Goal: Transaction & Acquisition: Purchase product/service

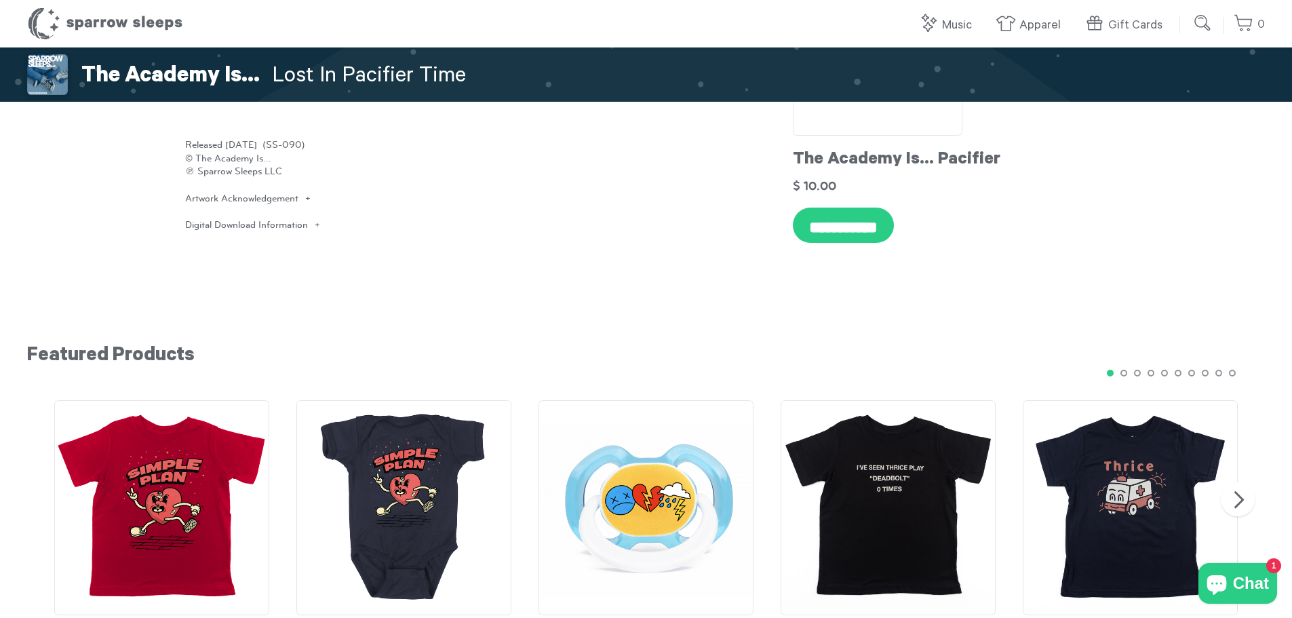
scroll to position [1288, 0]
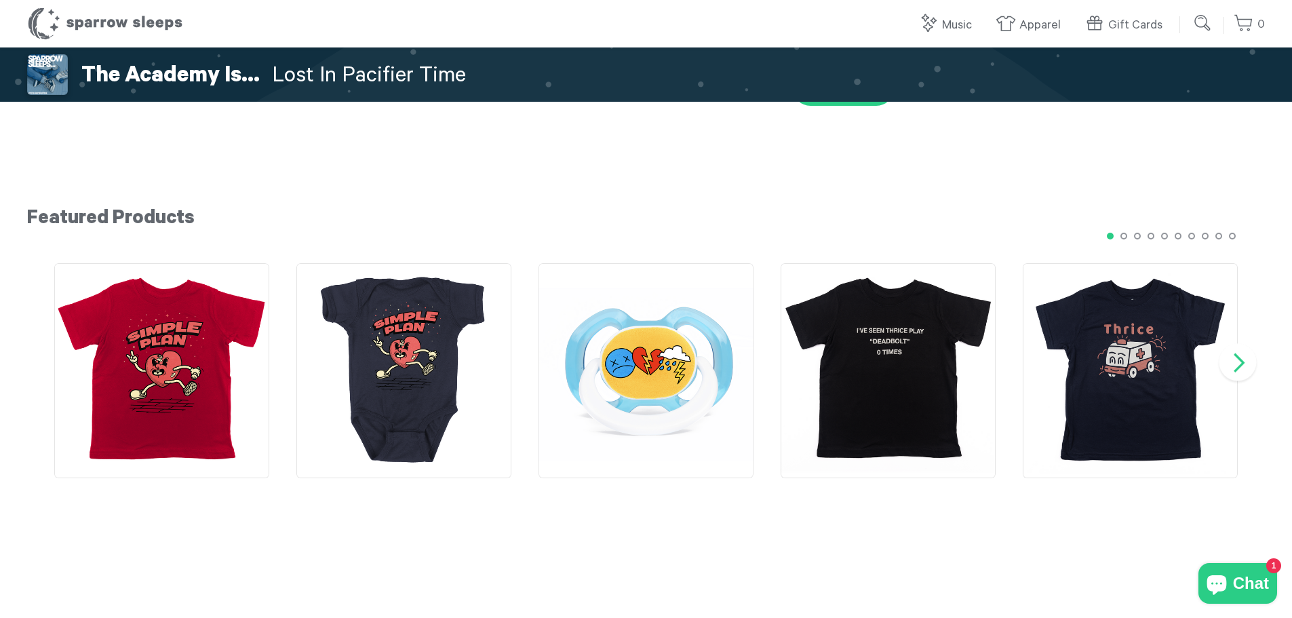
click at [1236, 344] on button "Next" at bounding box center [1237, 362] width 37 height 37
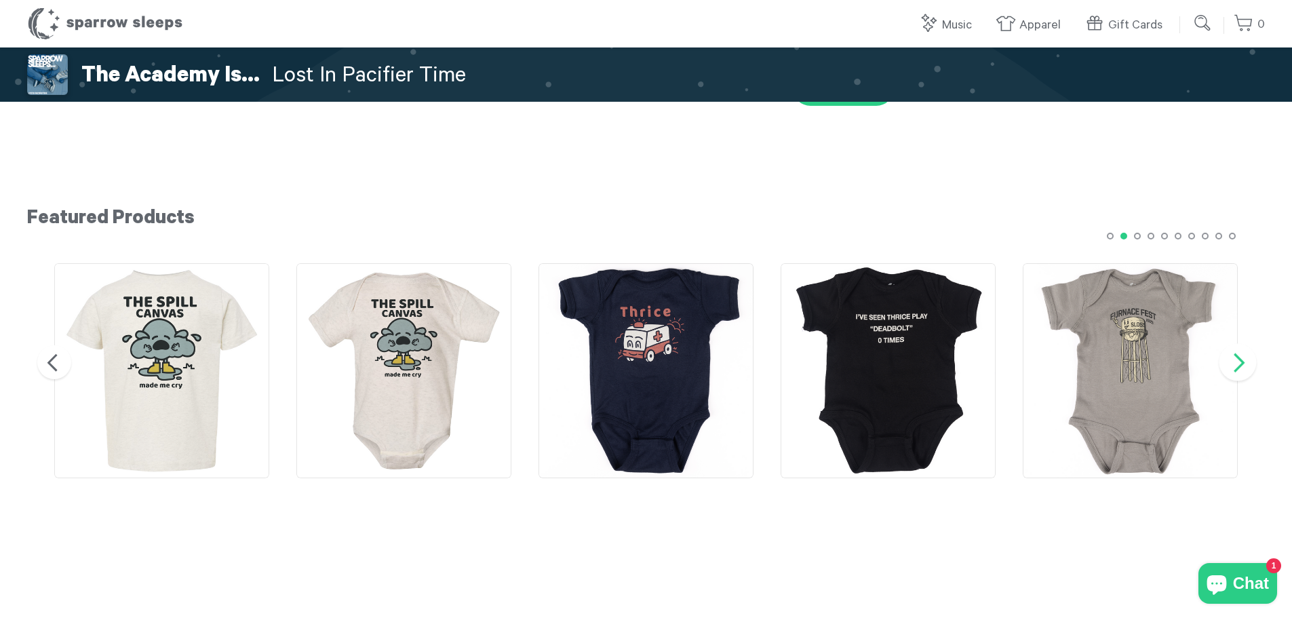
click at [1241, 344] on button "Next" at bounding box center [1237, 362] width 37 height 37
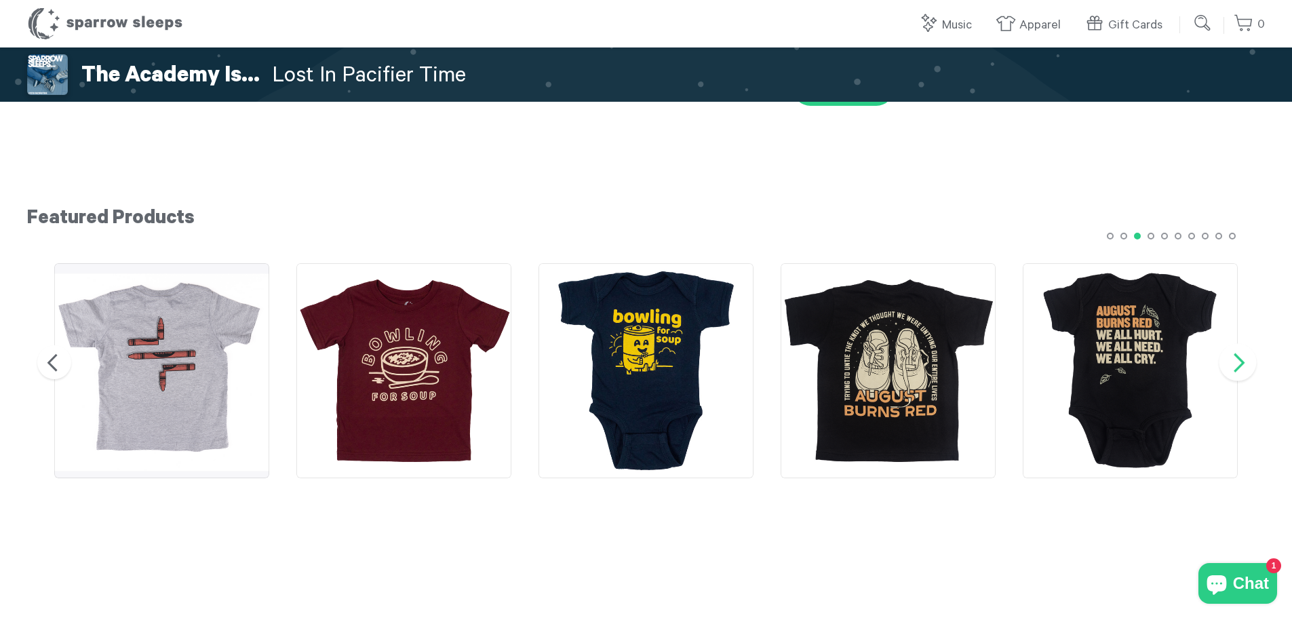
click at [1241, 344] on button "Next" at bounding box center [1237, 362] width 37 height 37
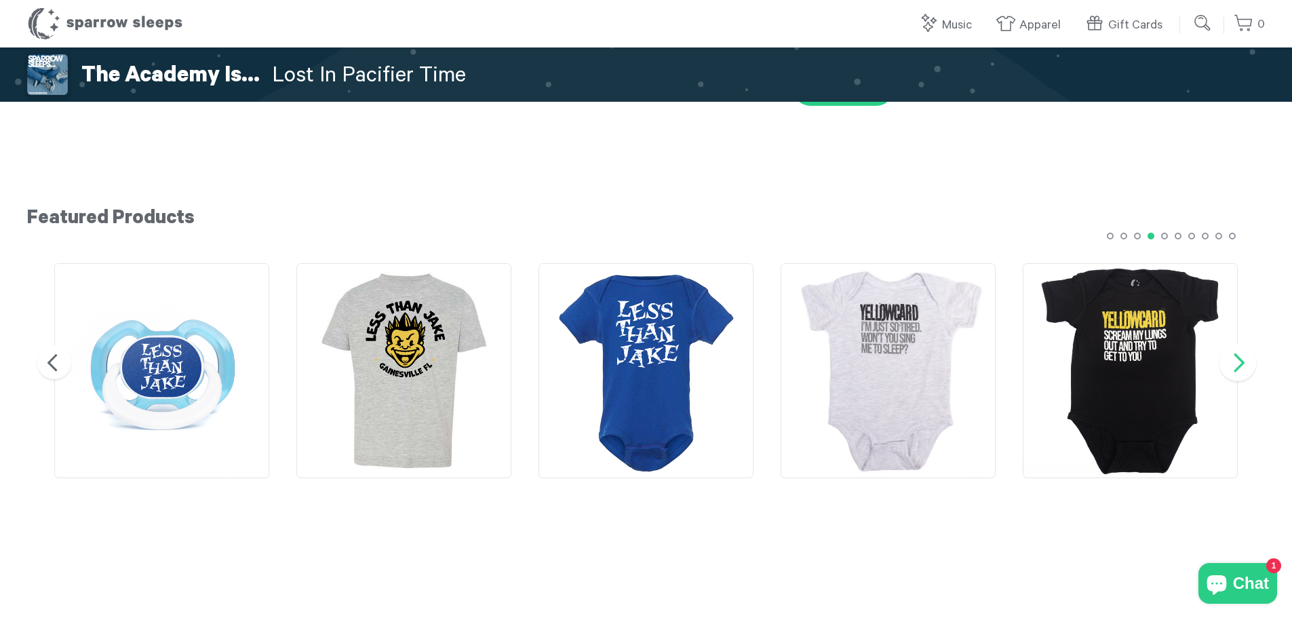
click at [1241, 344] on button "Next" at bounding box center [1237, 362] width 37 height 37
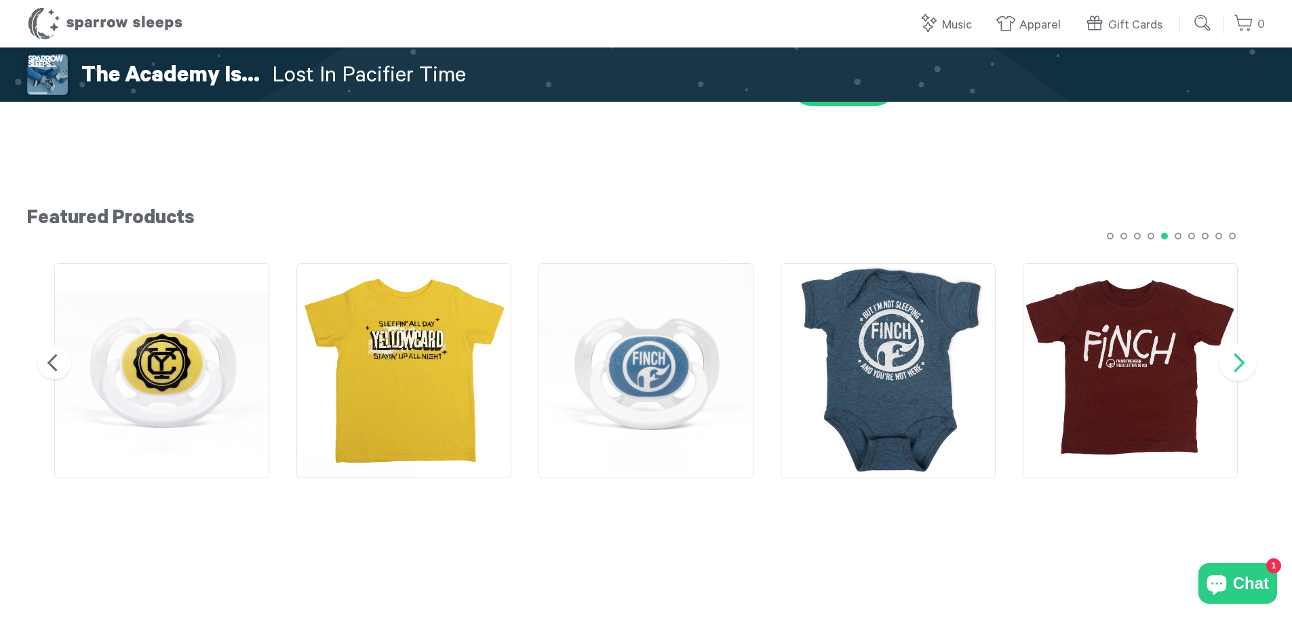
click at [1241, 344] on button "Next" at bounding box center [1237, 362] width 37 height 37
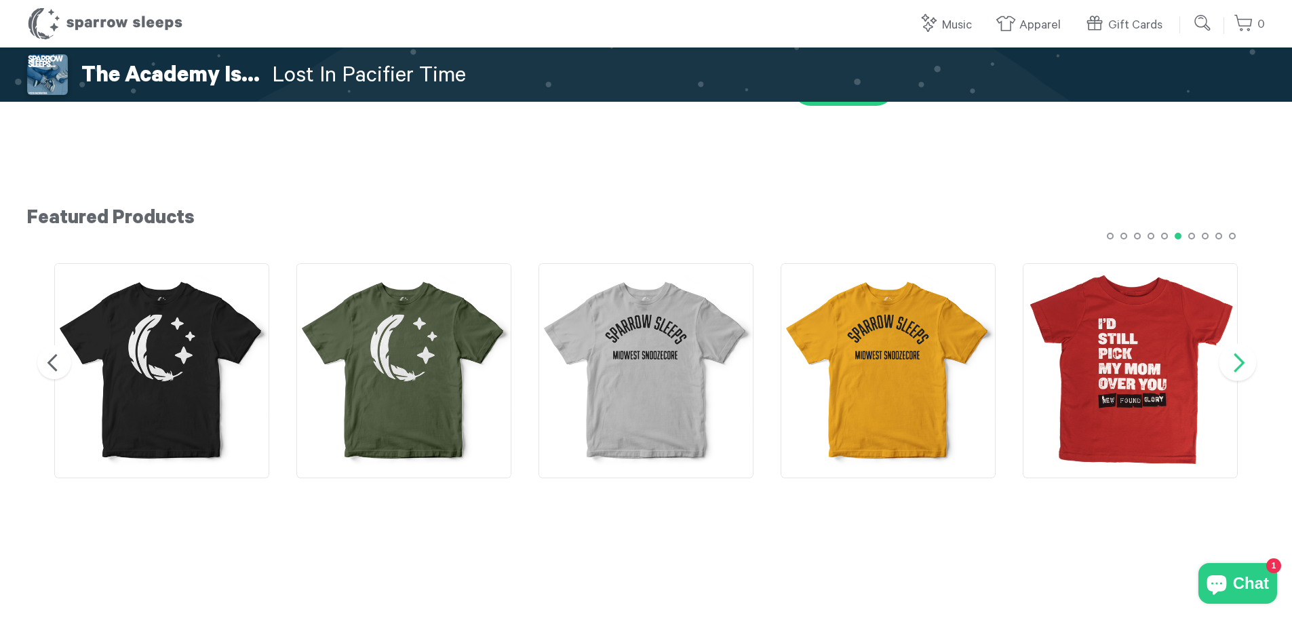
click at [1241, 344] on button "Next" at bounding box center [1237, 362] width 37 height 37
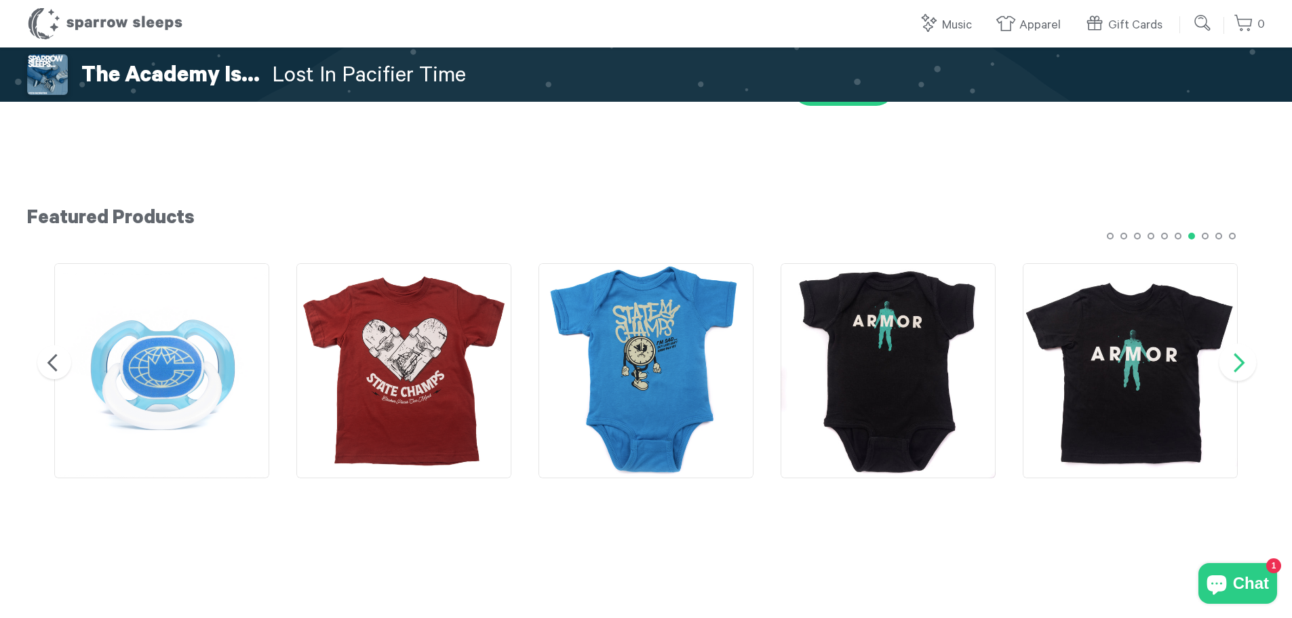
click at [1241, 344] on button "Next" at bounding box center [1237, 362] width 37 height 37
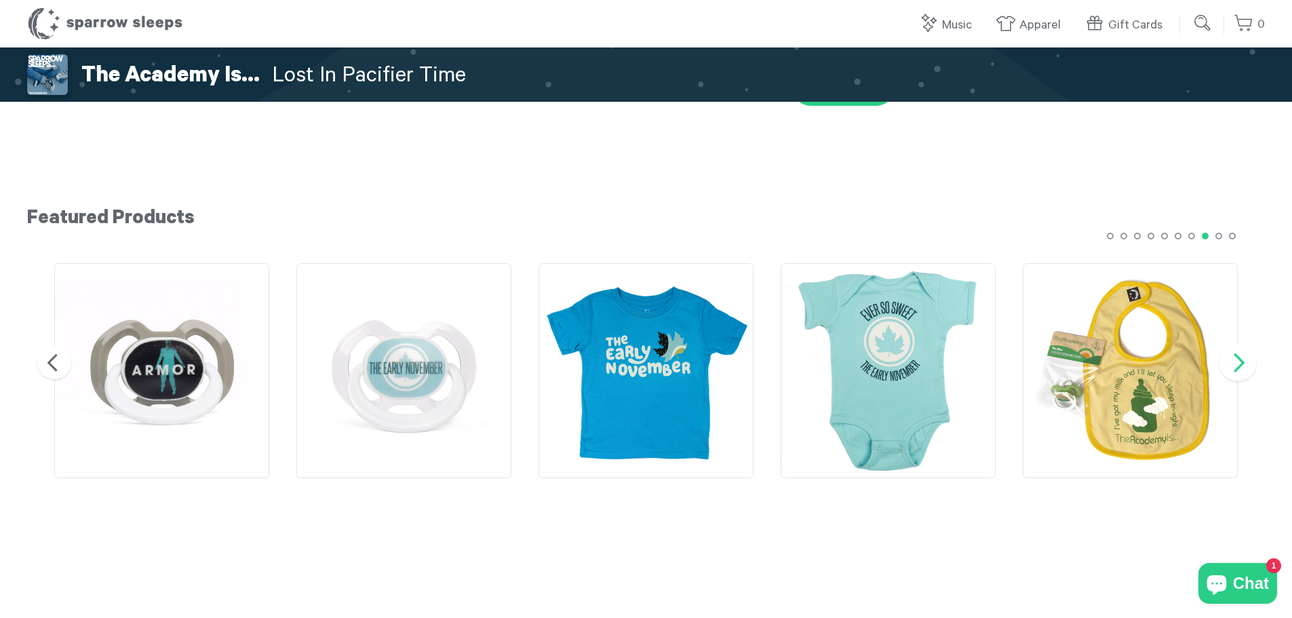
click at [1241, 344] on button "Next" at bounding box center [1237, 362] width 37 height 37
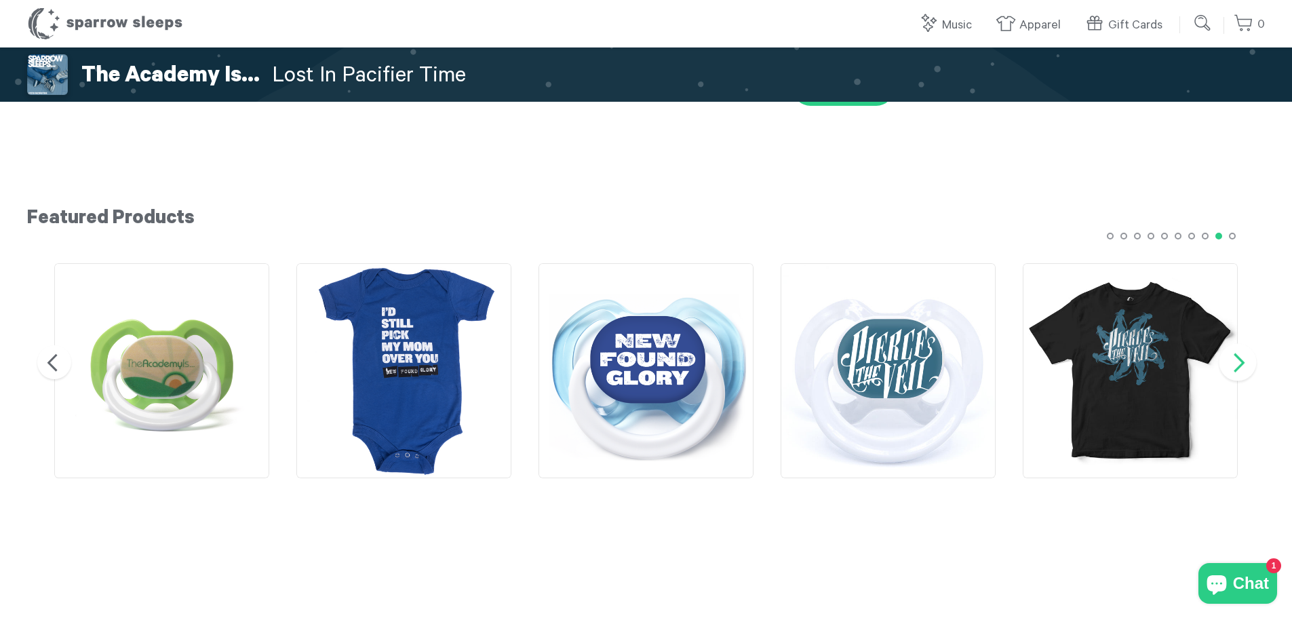
click at [1241, 344] on button "Next" at bounding box center [1237, 362] width 37 height 37
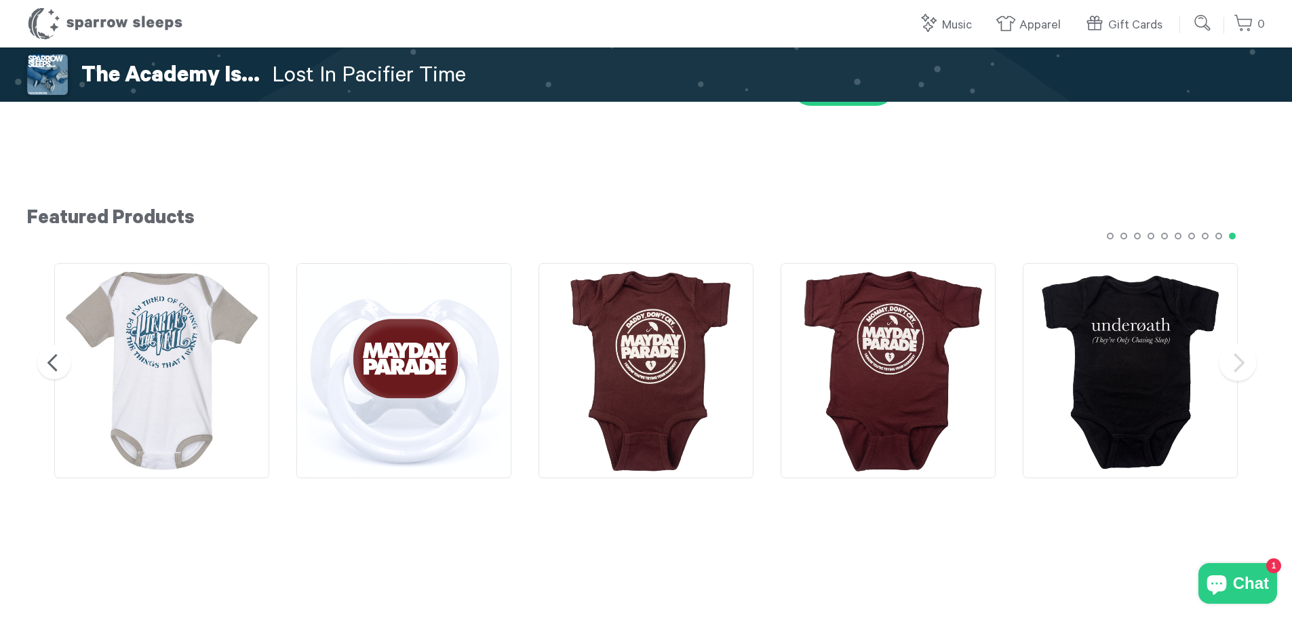
click at [1241, 344] on button "Next" at bounding box center [1237, 362] width 37 height 37
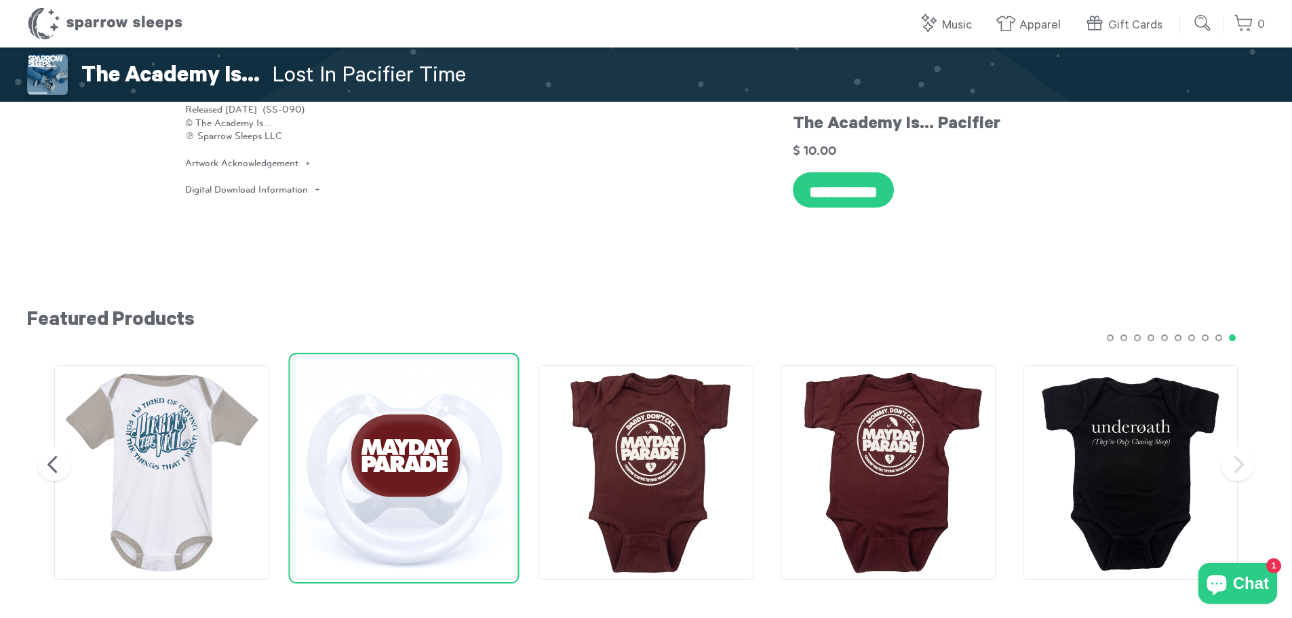
scroll to position [1357, 0]
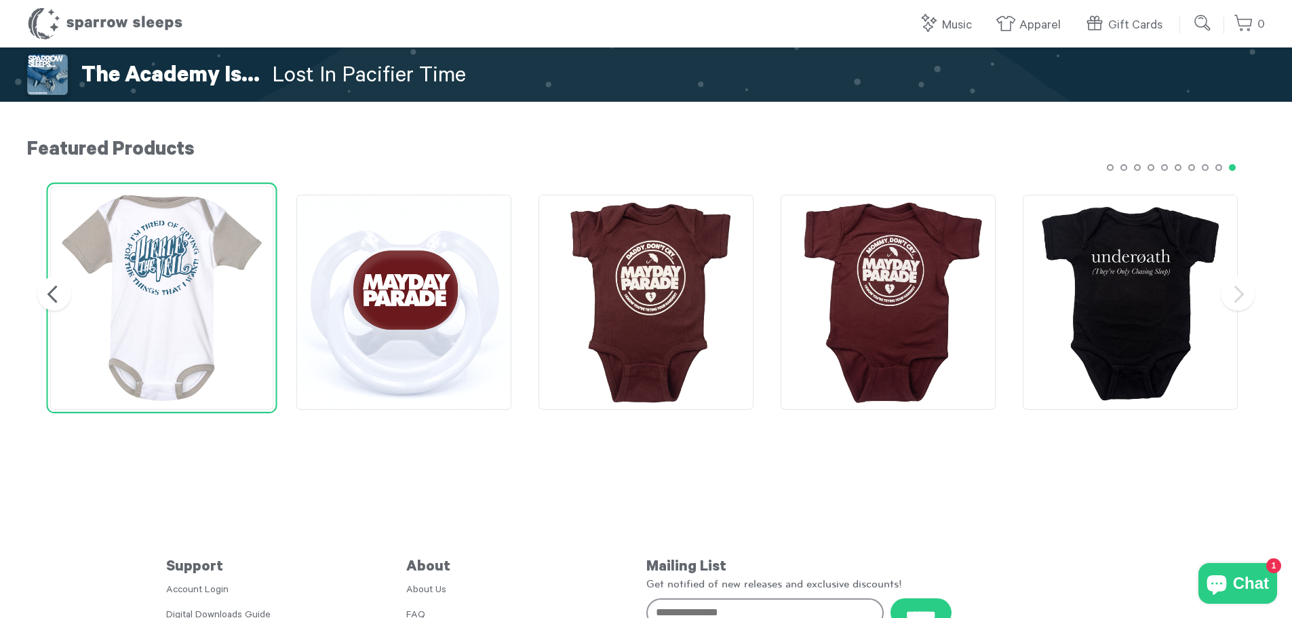
click at [174, 257] on img at bounding box center [162, 298] width 224 height 224
